Goal: Navigation & Orientation: Find specific page/section

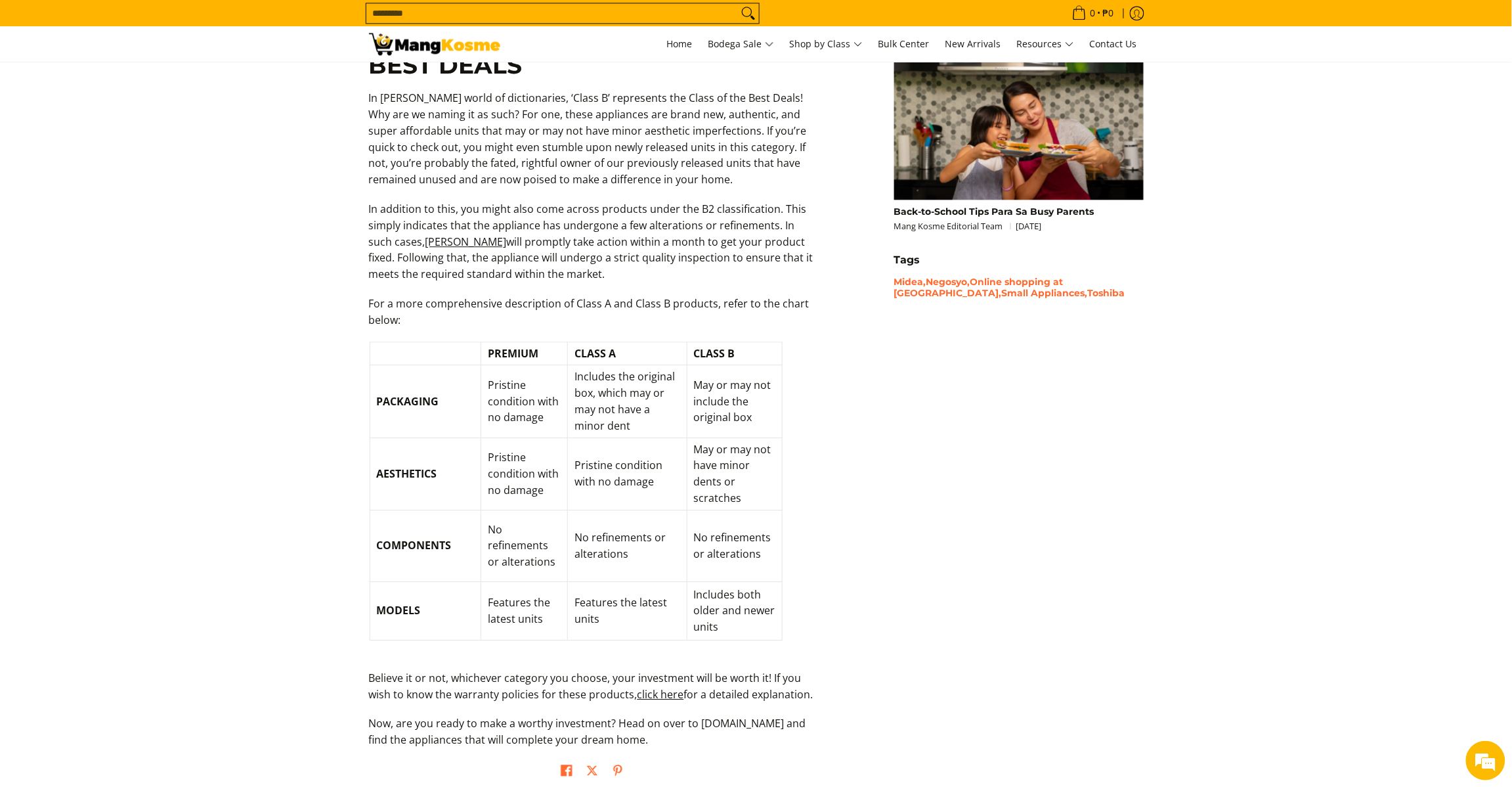
scroll to position [1419, 0]
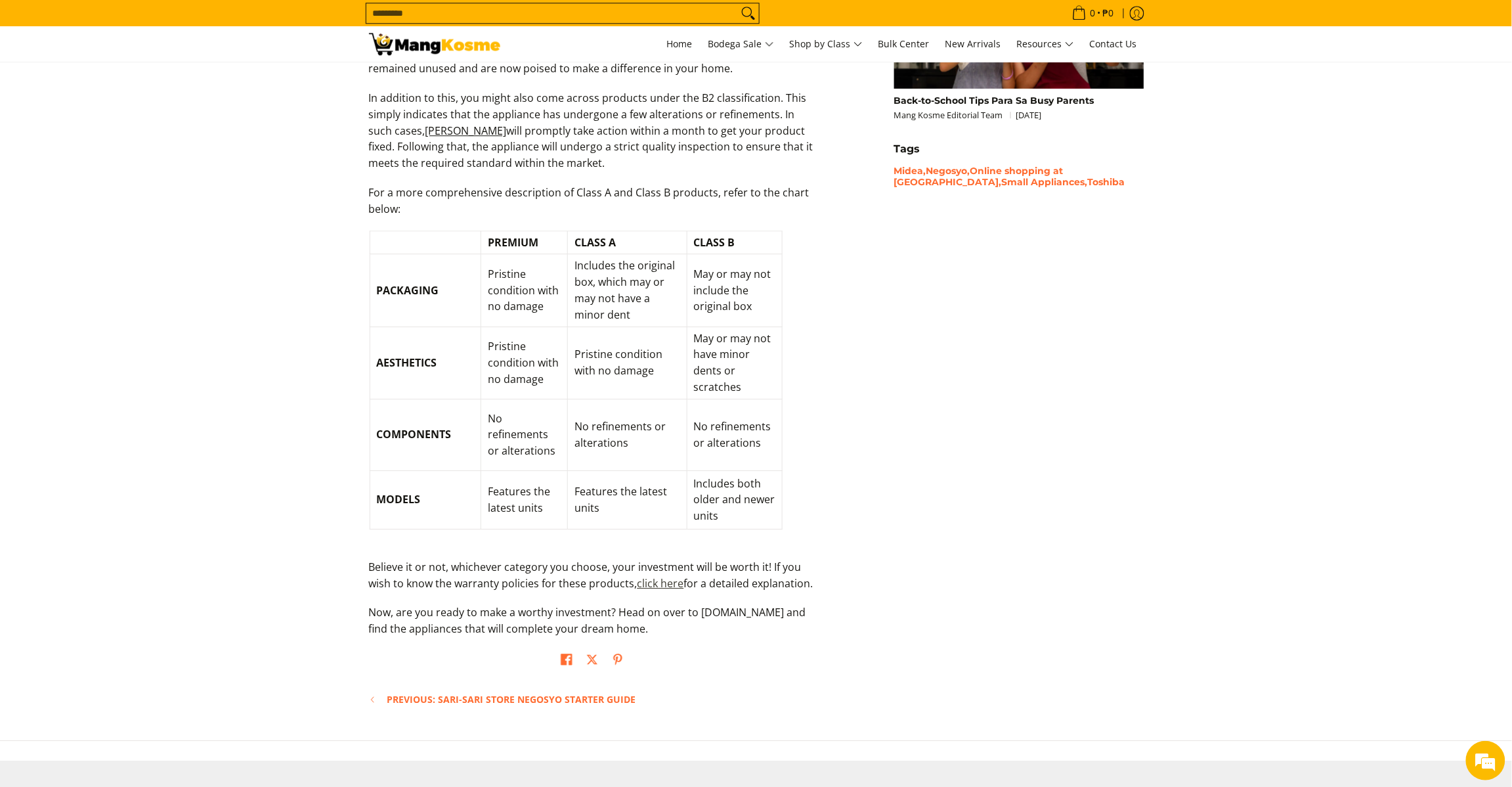
click at [664, 576] on link "click here" at bounding box center [661, 584] width 46 height 15
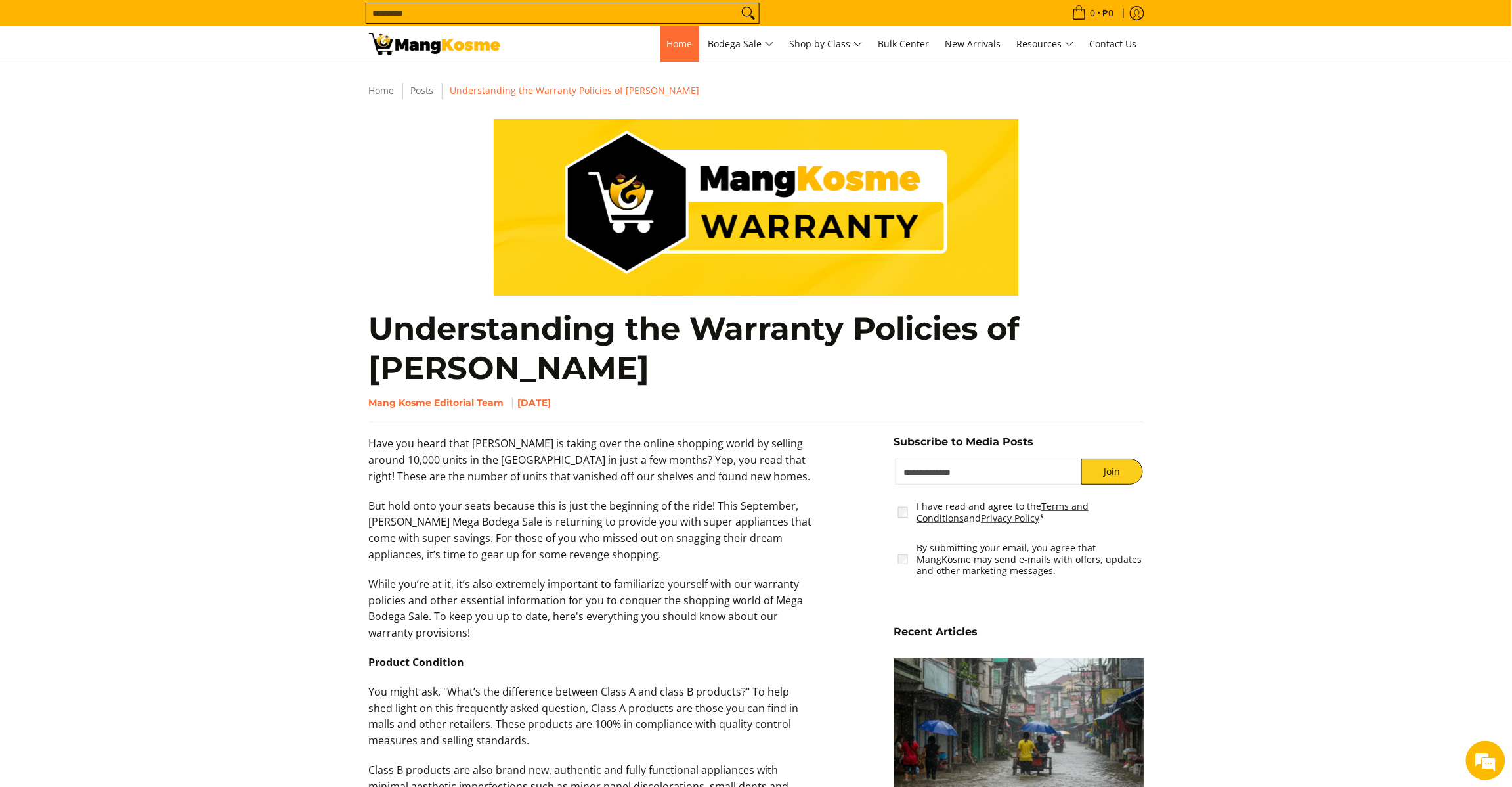
click at [667, 48] on span "Home" at bounding box center [680, 44] width 25 height 13
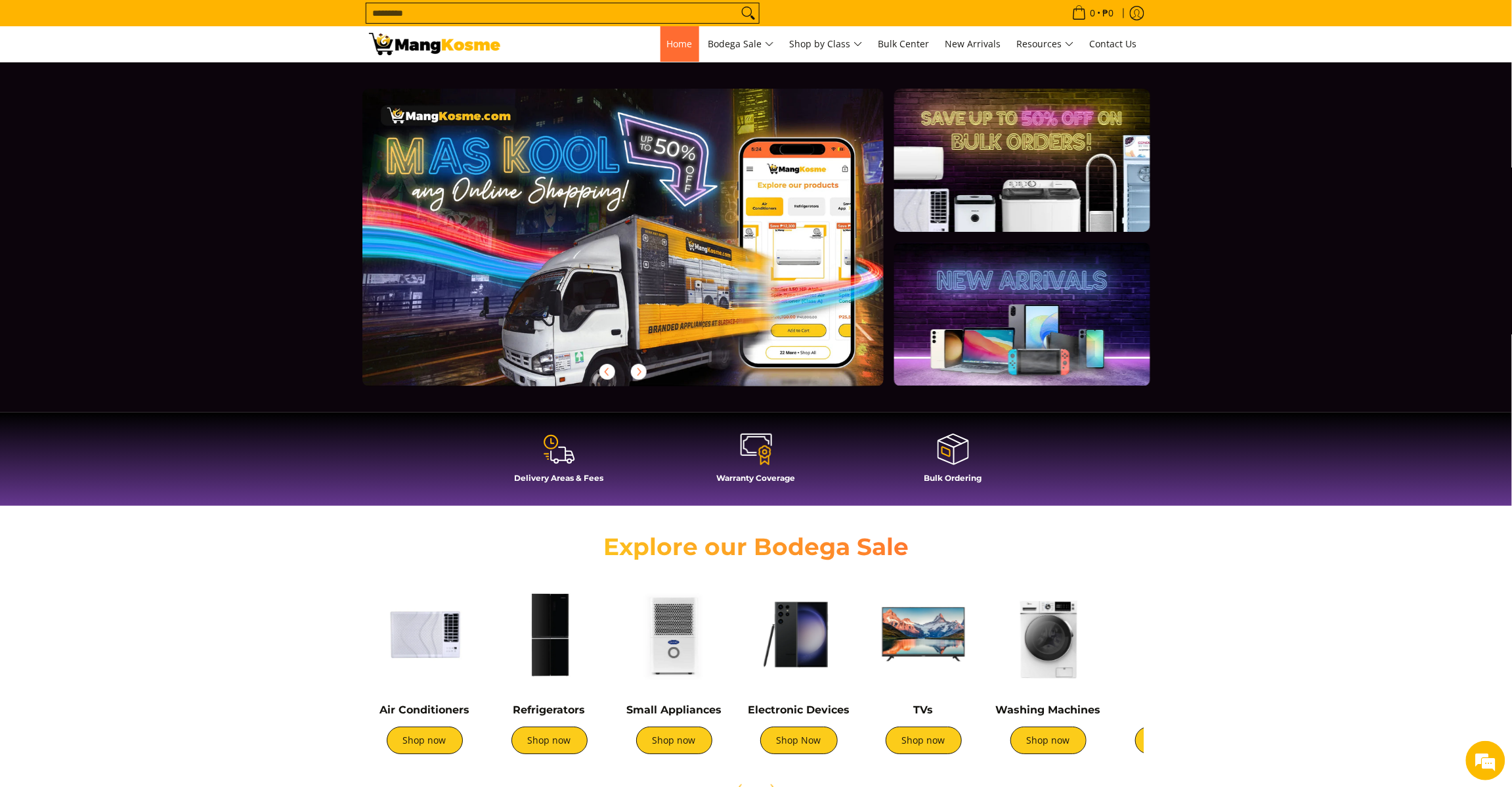
click at [667, 46] on span "Home" at bounding box center [680, 44] width 25 height 13
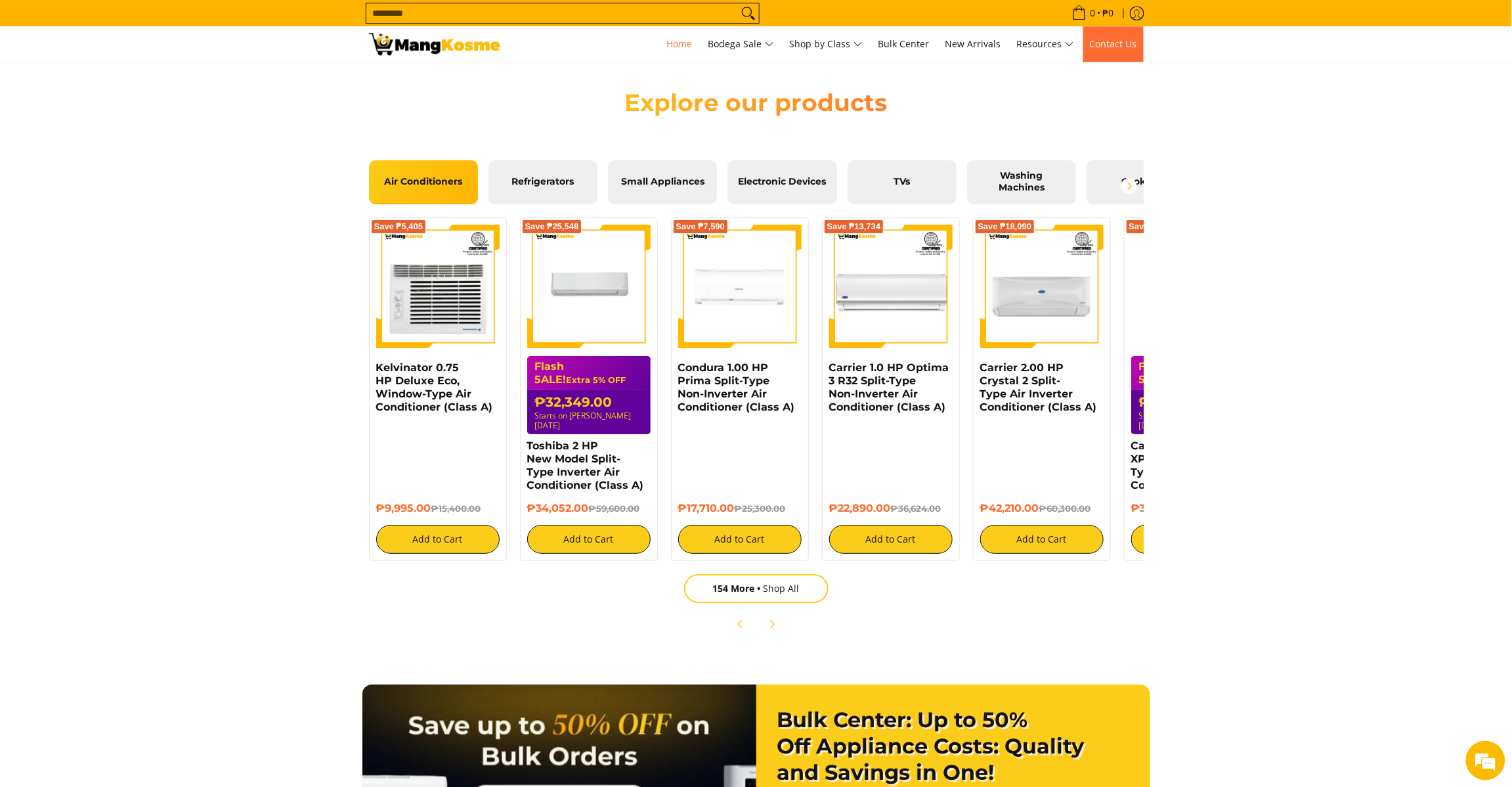
scroll to position [0, 522]
click at [1058, 49] on span "Resources" at bounding box center [1046, 44] width 57 height 16
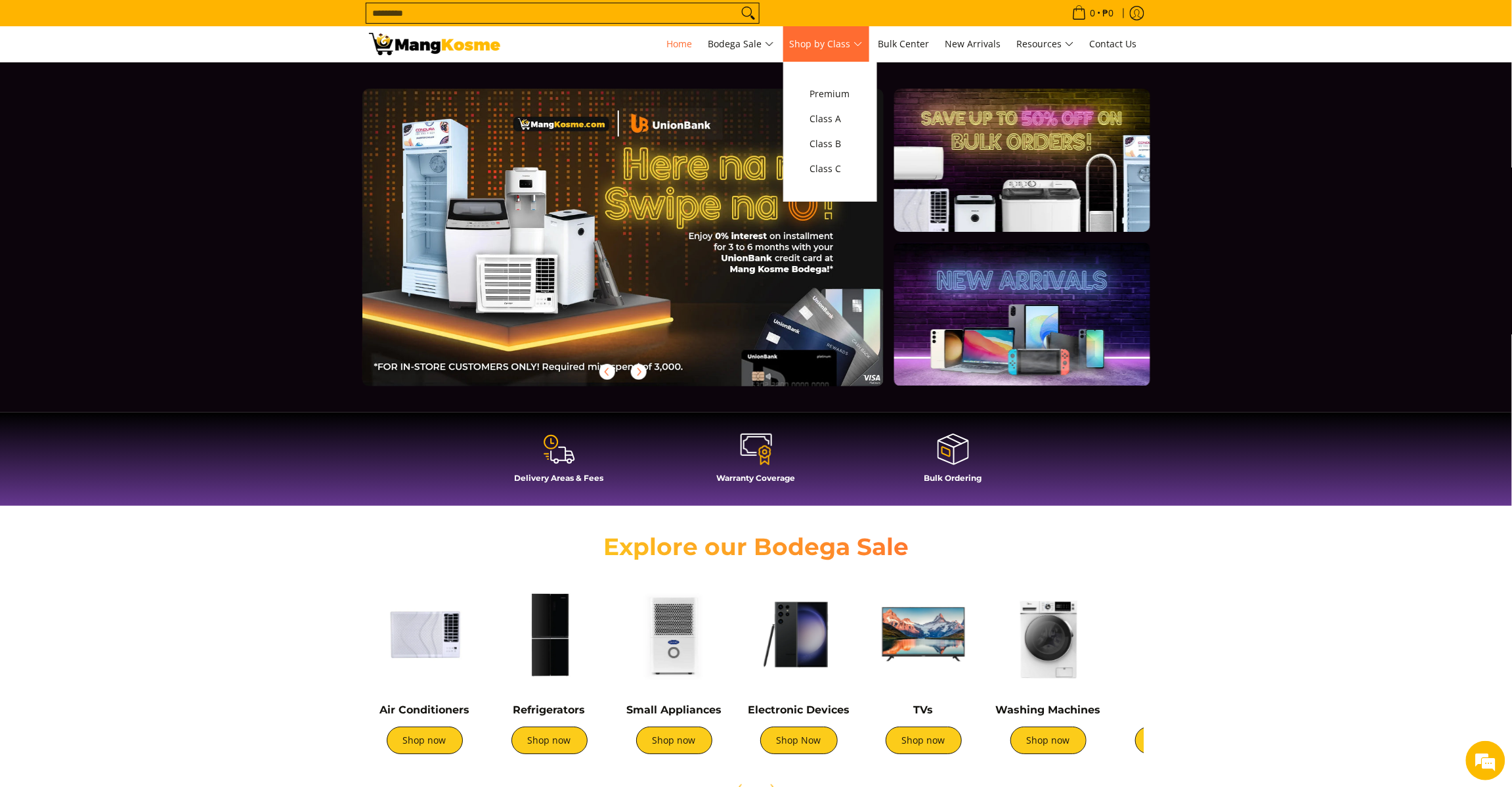
click at [826, 47] on span "Shop by Class" at bounding box center [826, 44] width 73 height 16
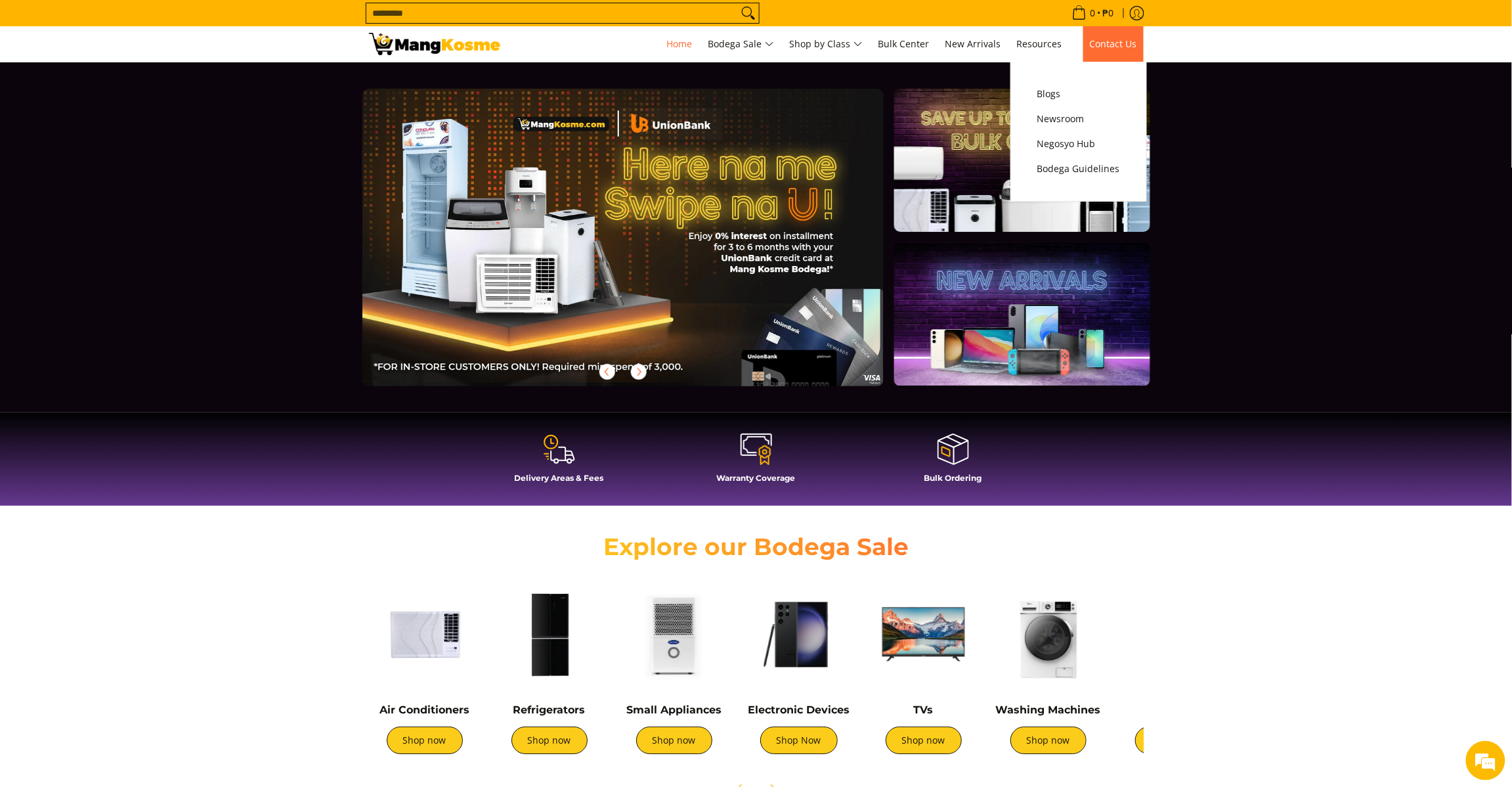
click at [1139, 44] on link "Contact Us" at bounding box center [1114, 44] width 61 height 35
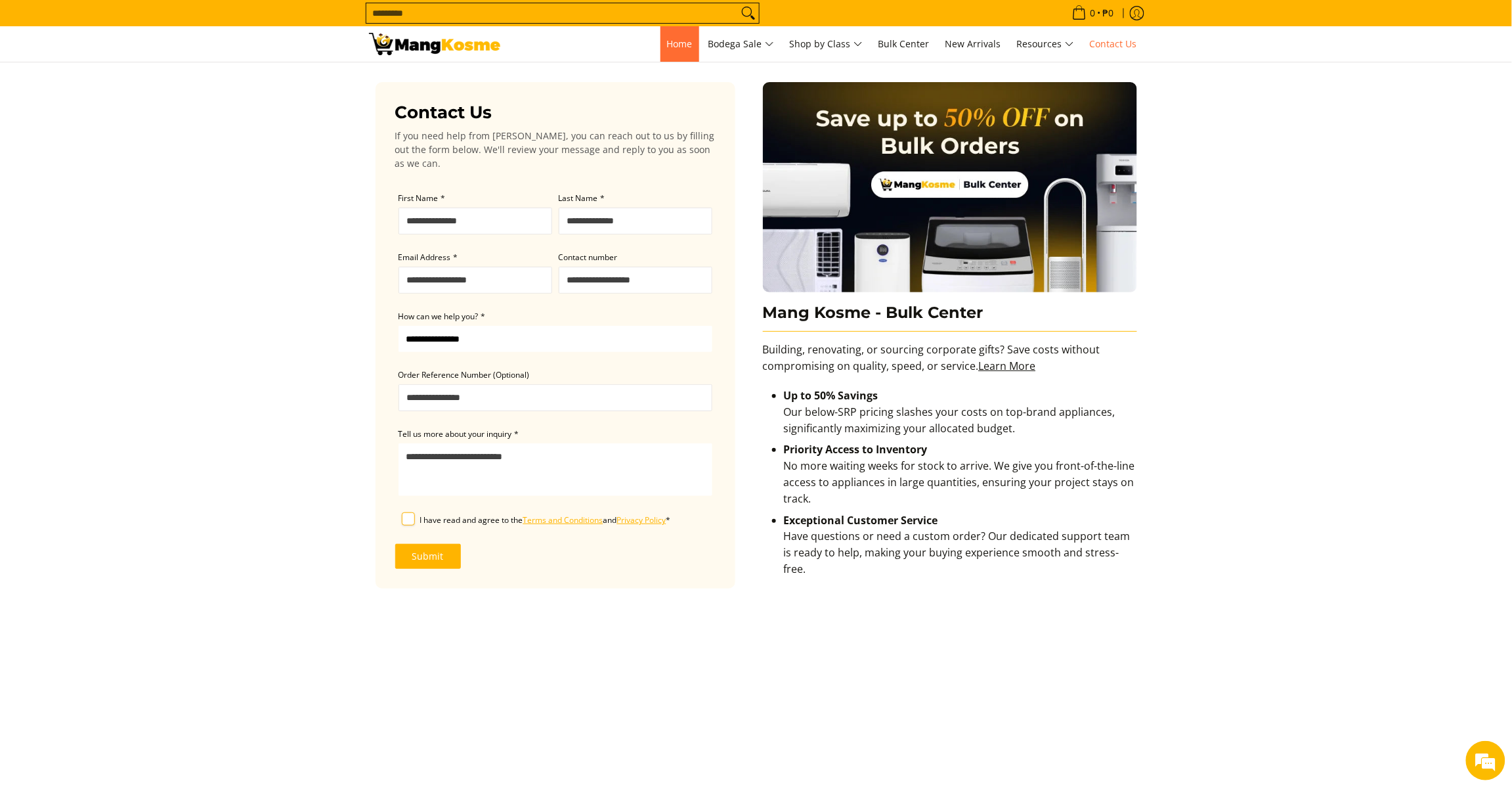
click at [685, 60] on link "Home" at bounding box center [680, 44] width 39 height 35
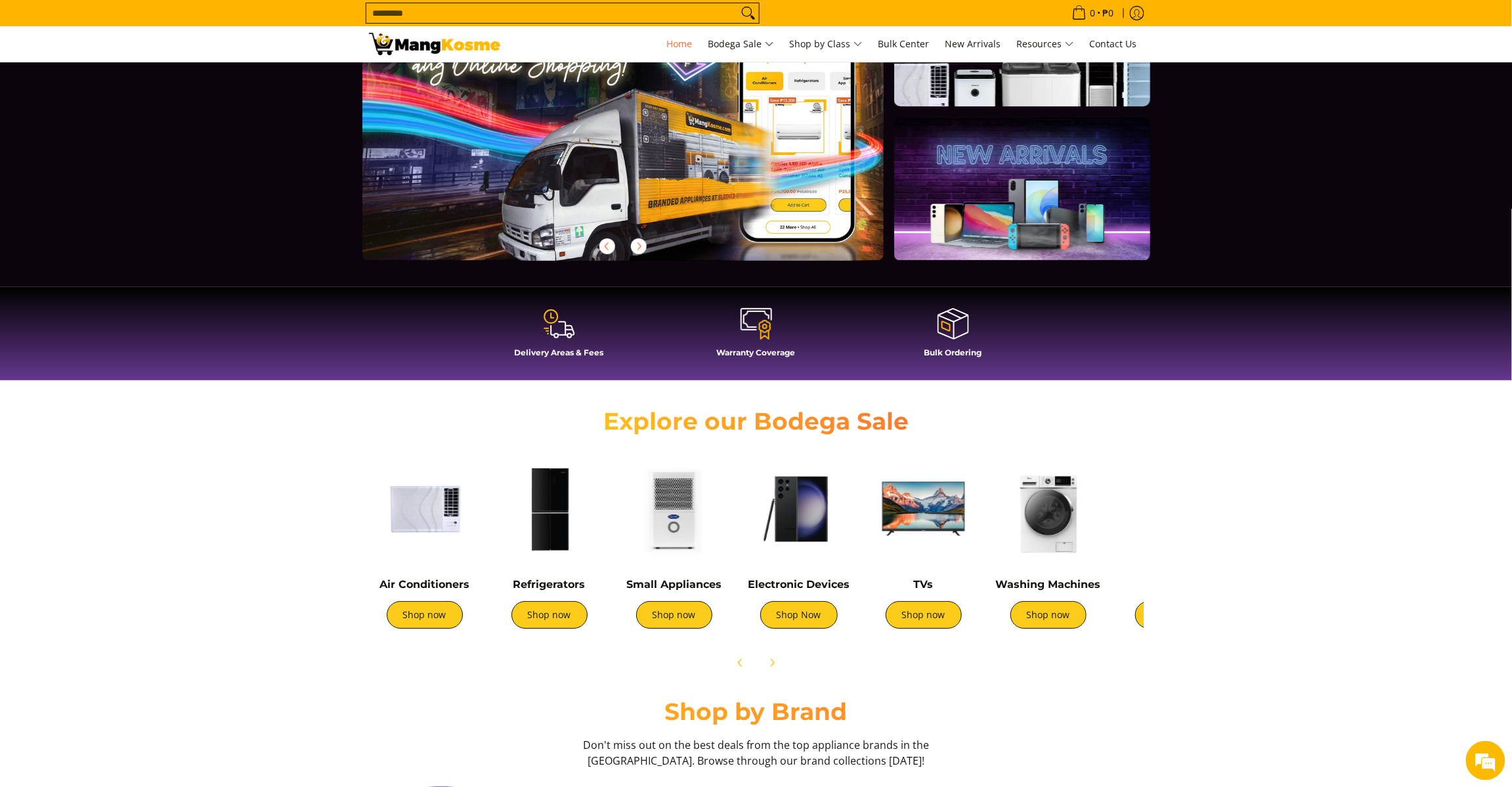
scroll to position [246, 0]
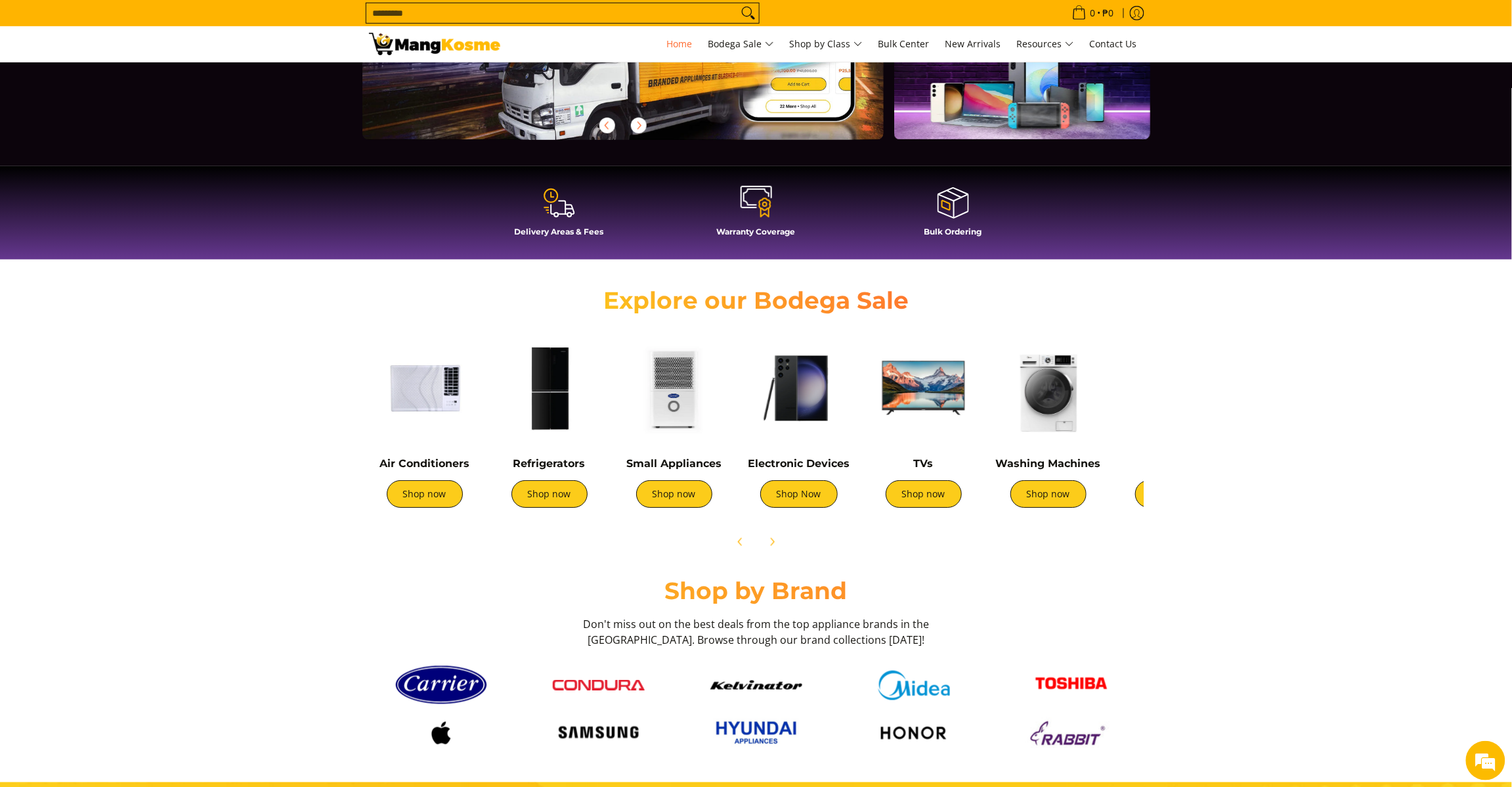
click at [761, 187] on icon at bounding box center [756, 196] width 30 height 21
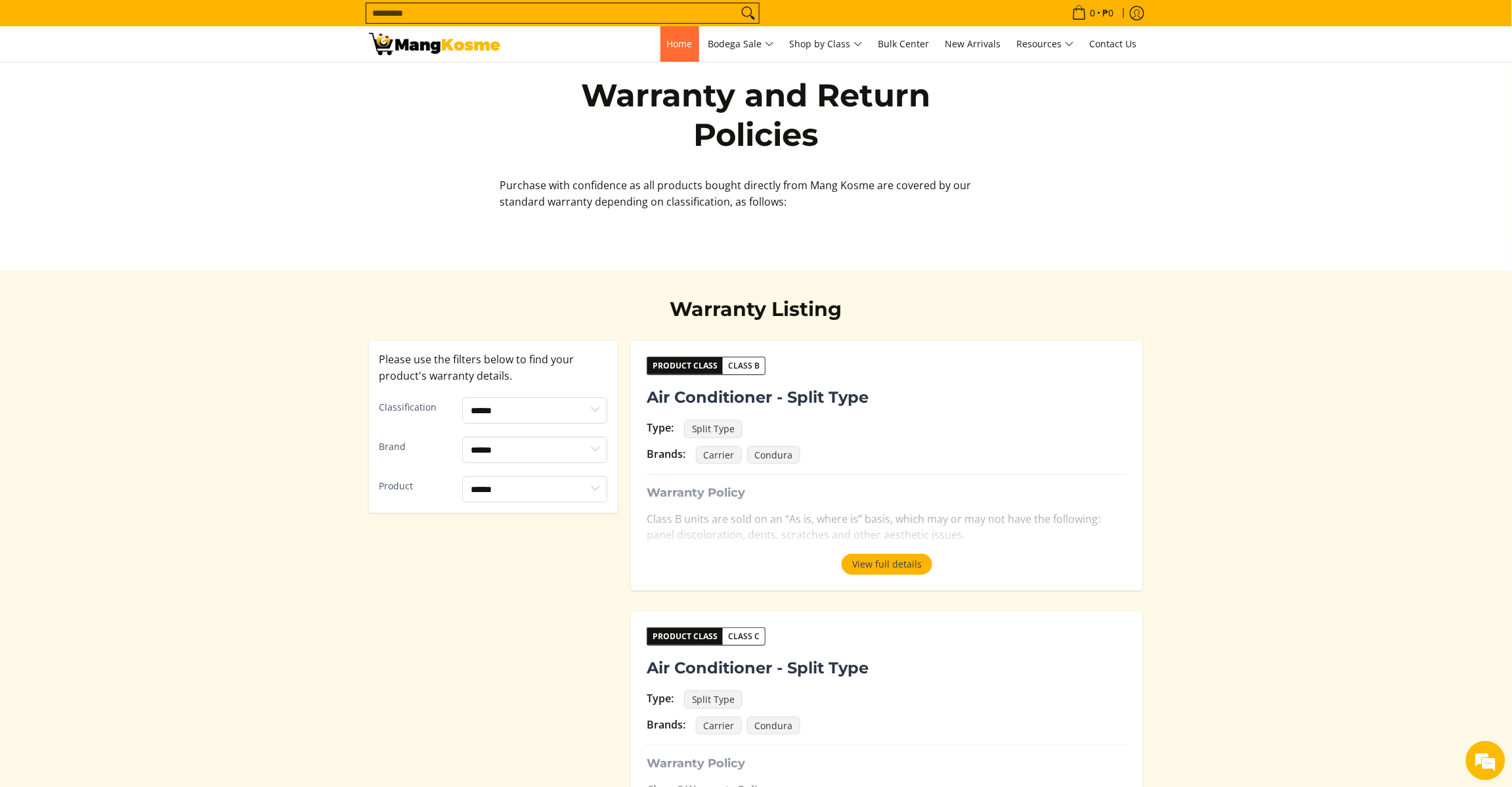
click at [682, 41] on span "Home" at bounding box center [680, 44] width 25 height 13
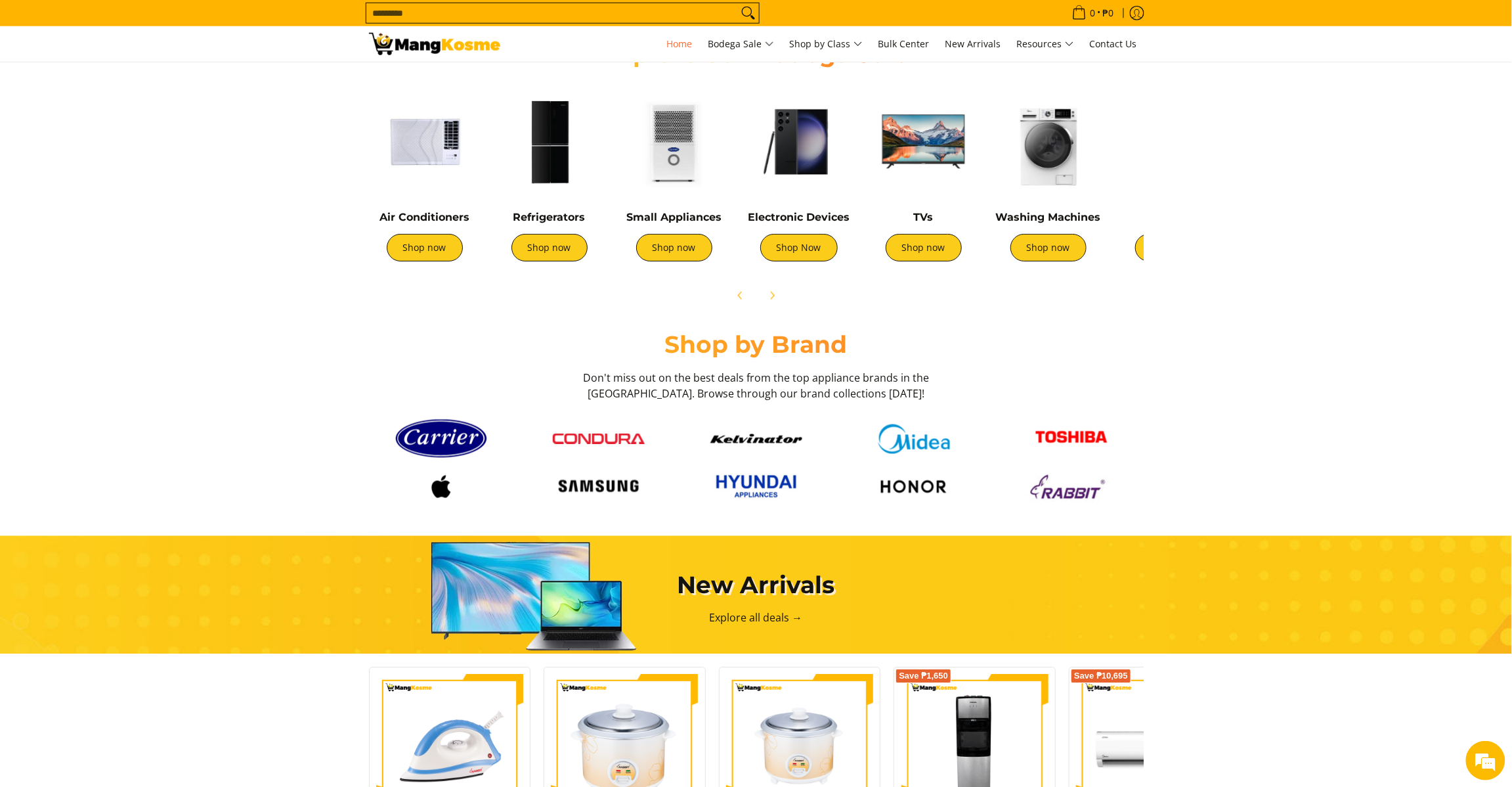
scroll to position [0, 522]
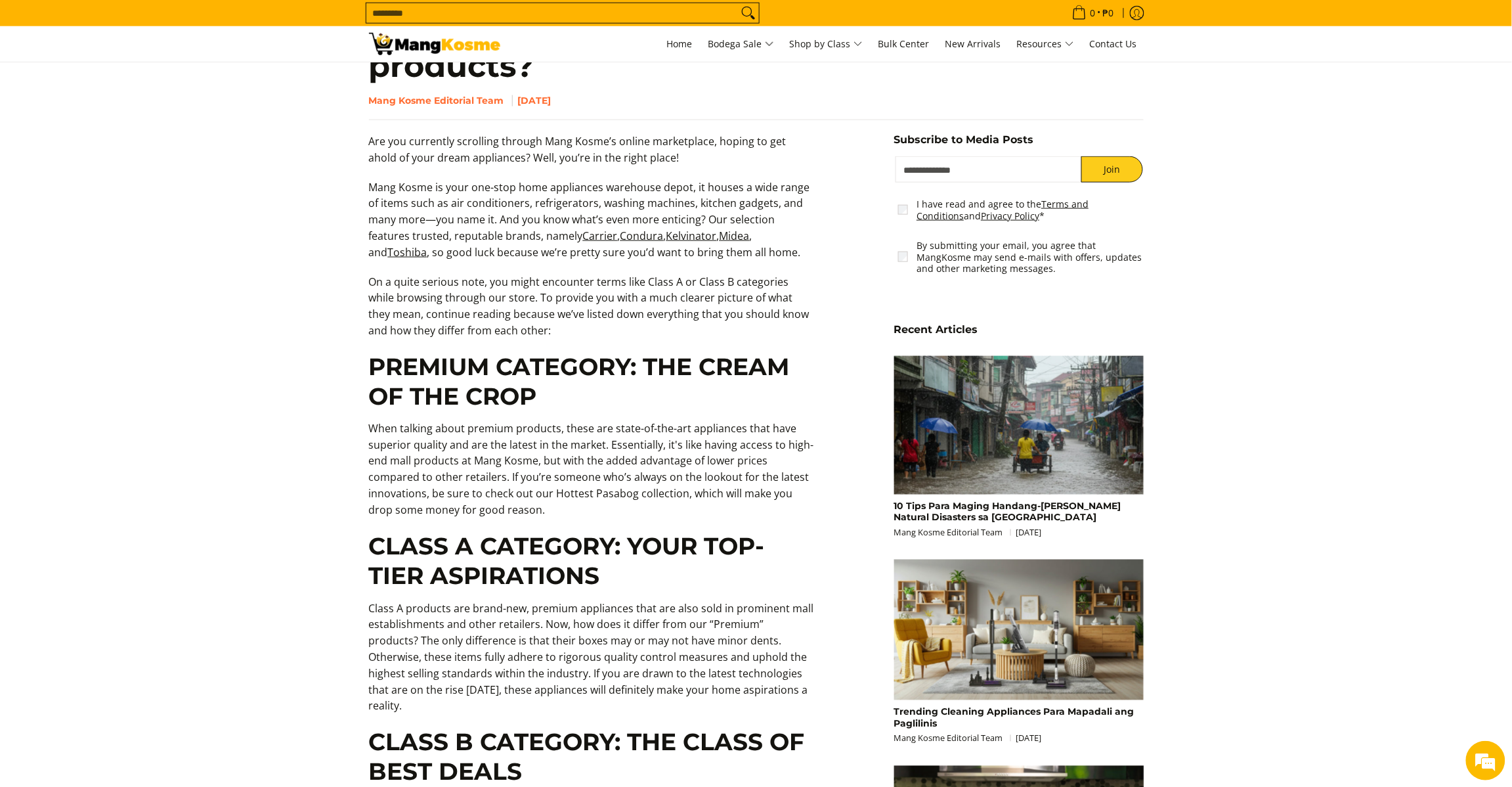
scroll to position [657, 0]
